Goal: Browse casually: Explore the website without a specific task or goal

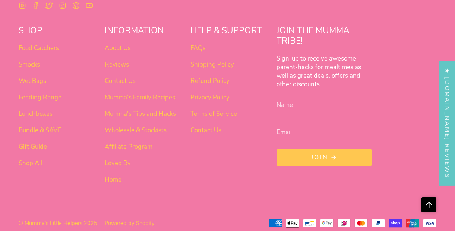
scroll to position [2573, 0]
